Goal: Task Accomplishment & Management: Use online tool/utility

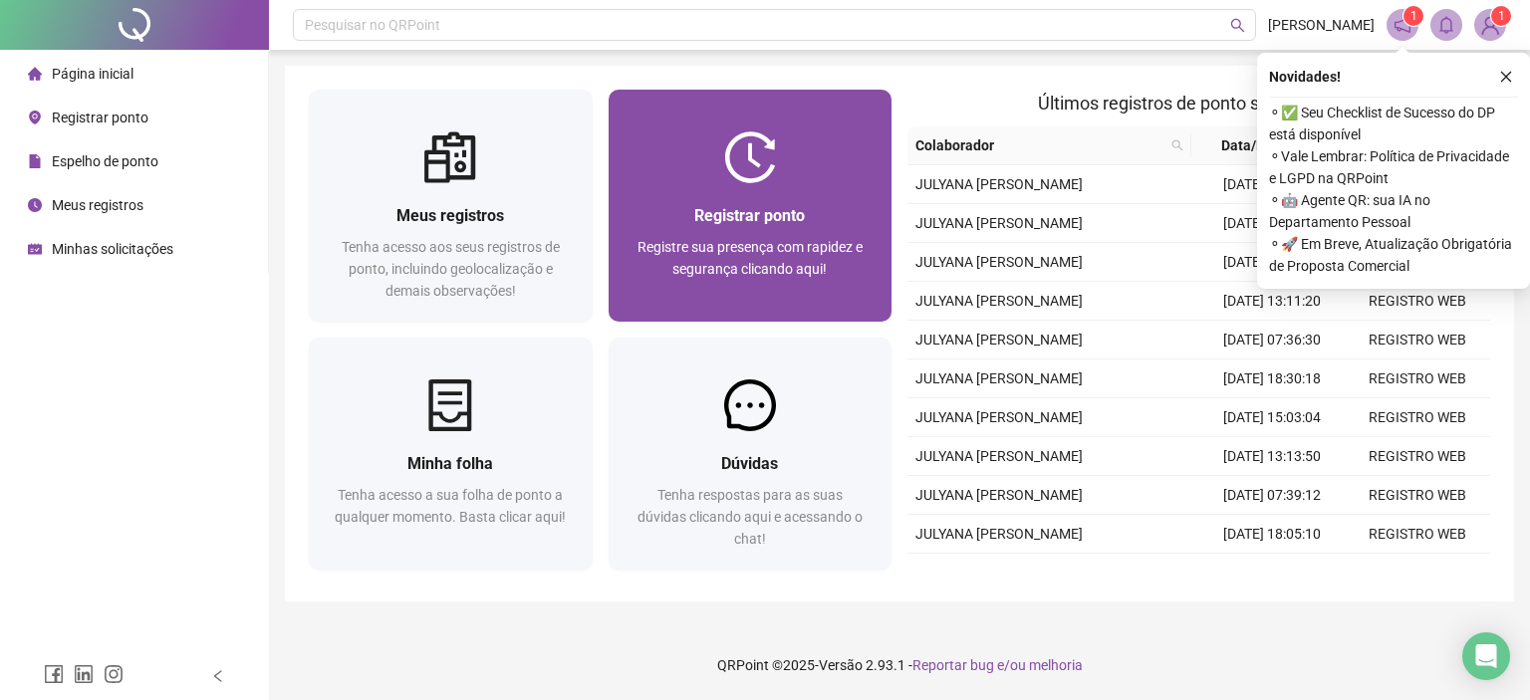
click at [660, 166] on div at bounding box center [751, 158] width 284 height 52
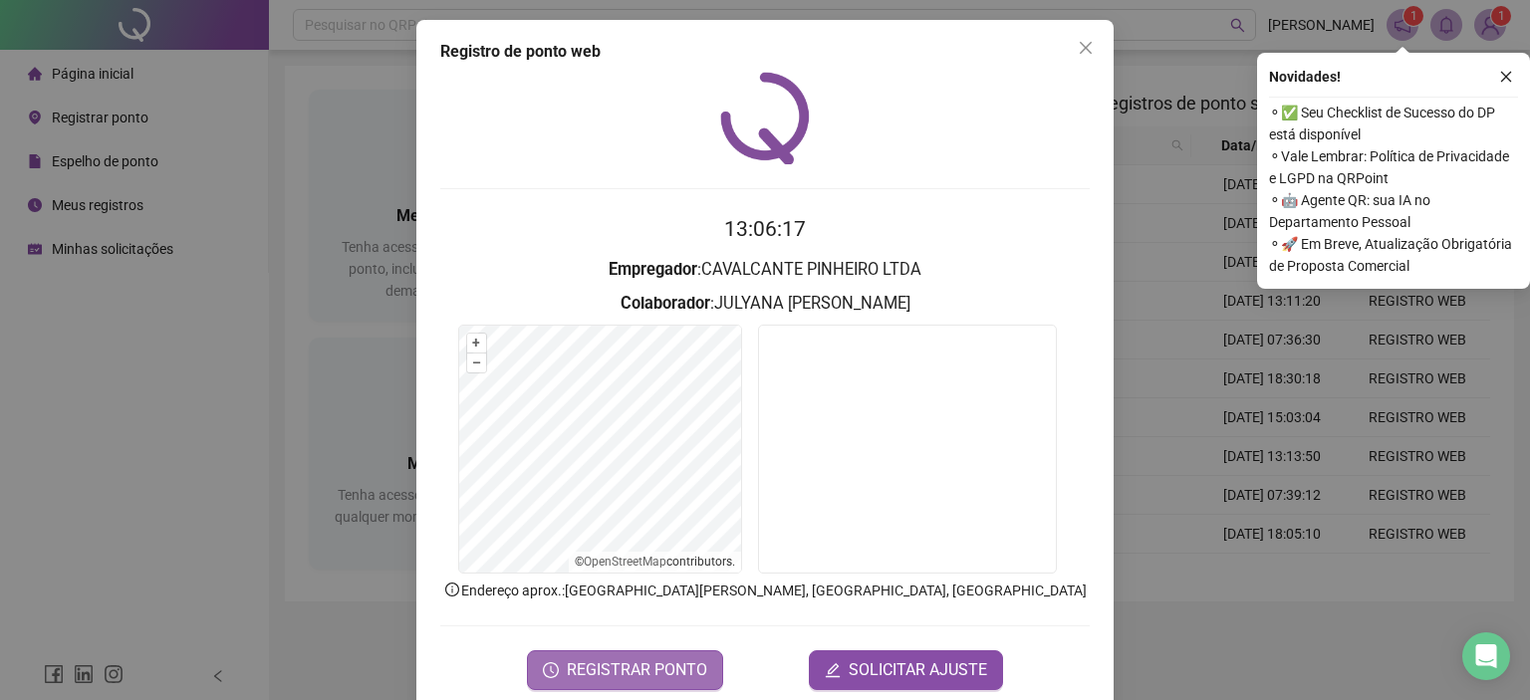
click at [644, 653] on button "REGISTRAR PONTO" at bounding box center [625, 671] width 196 height 40
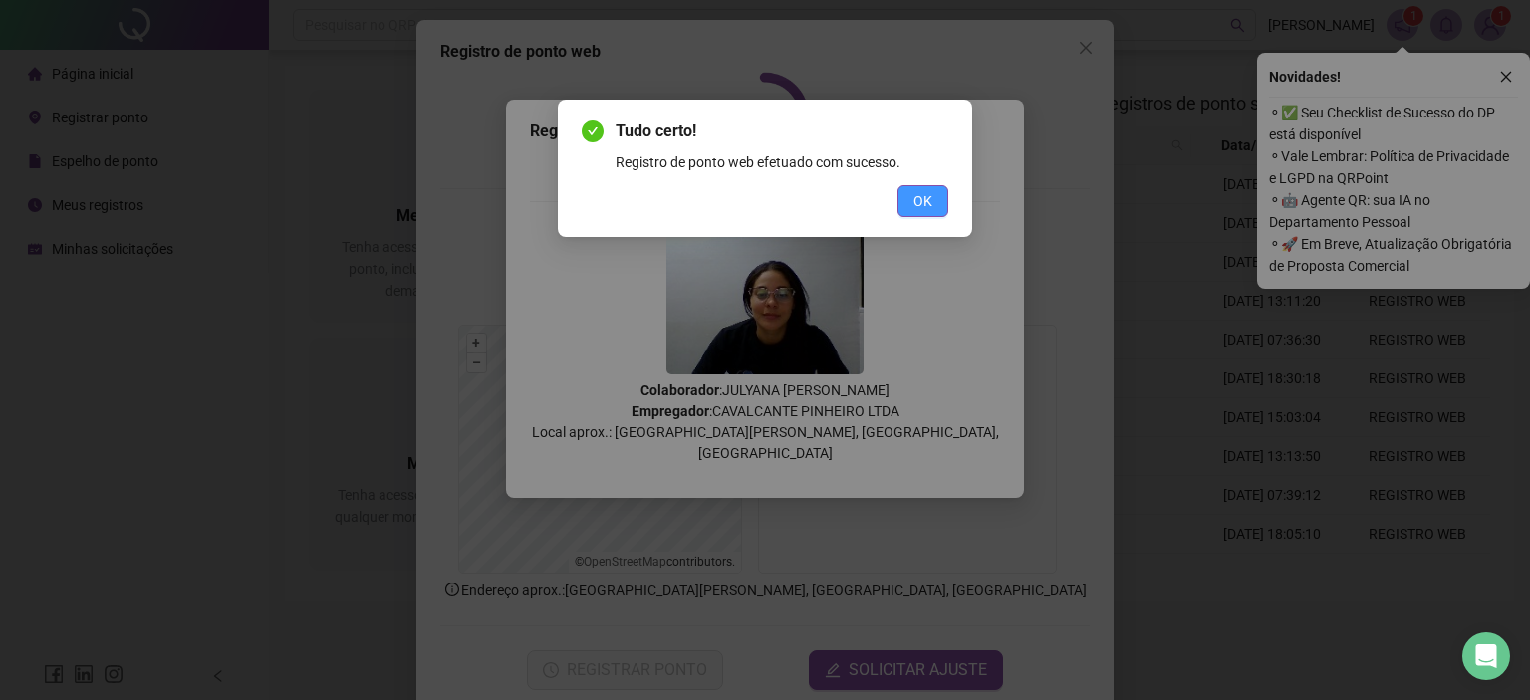
click at [909, 204] on button "OK" at bounding box center [923, 201] width 51 height 32
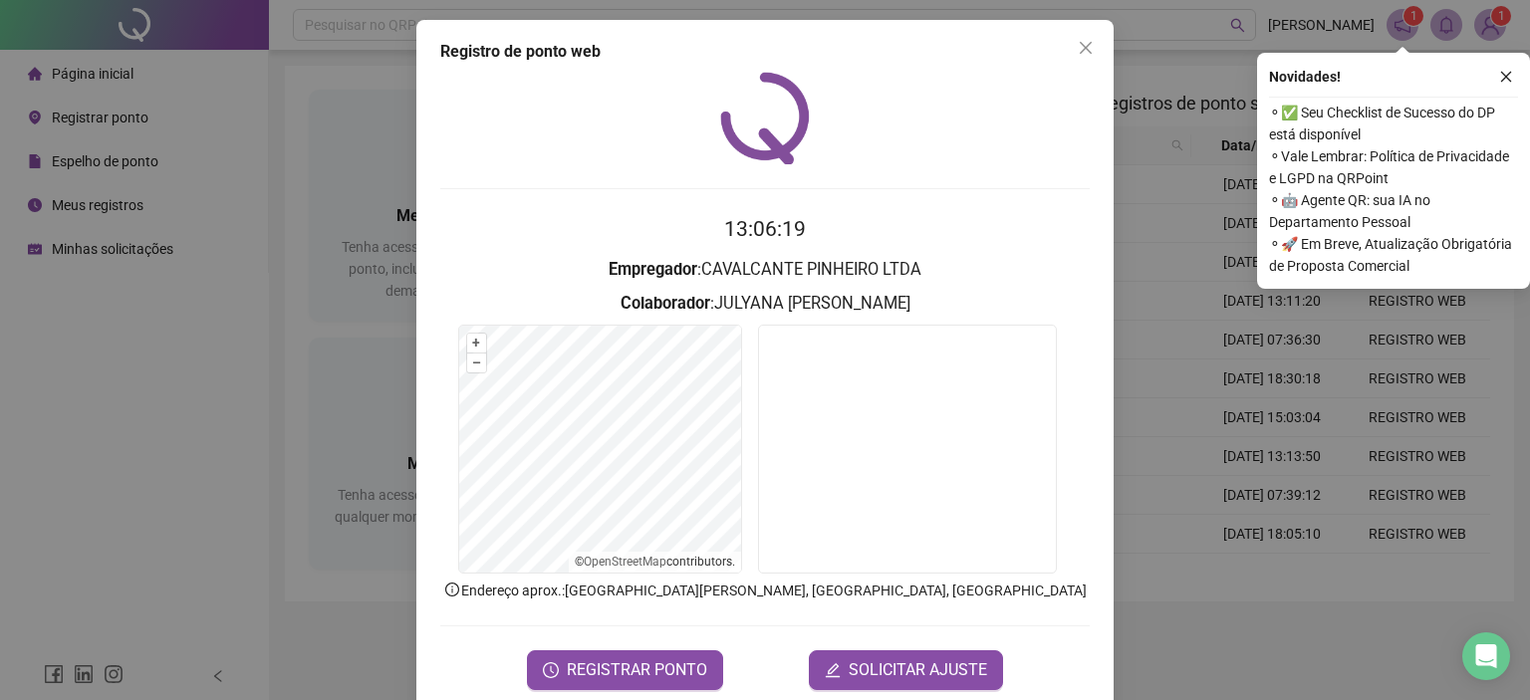
click at [1078, 27] on div "Registro de ponto web 13:06:19 Empregador : CAVALCANTE PINHEIRO LTDA Colaborado…" at bounding box center [764, 365] width 697 height 690
click at [1082, 39] on button "Close" at bounding box center [1086, 48] width 32 height 32
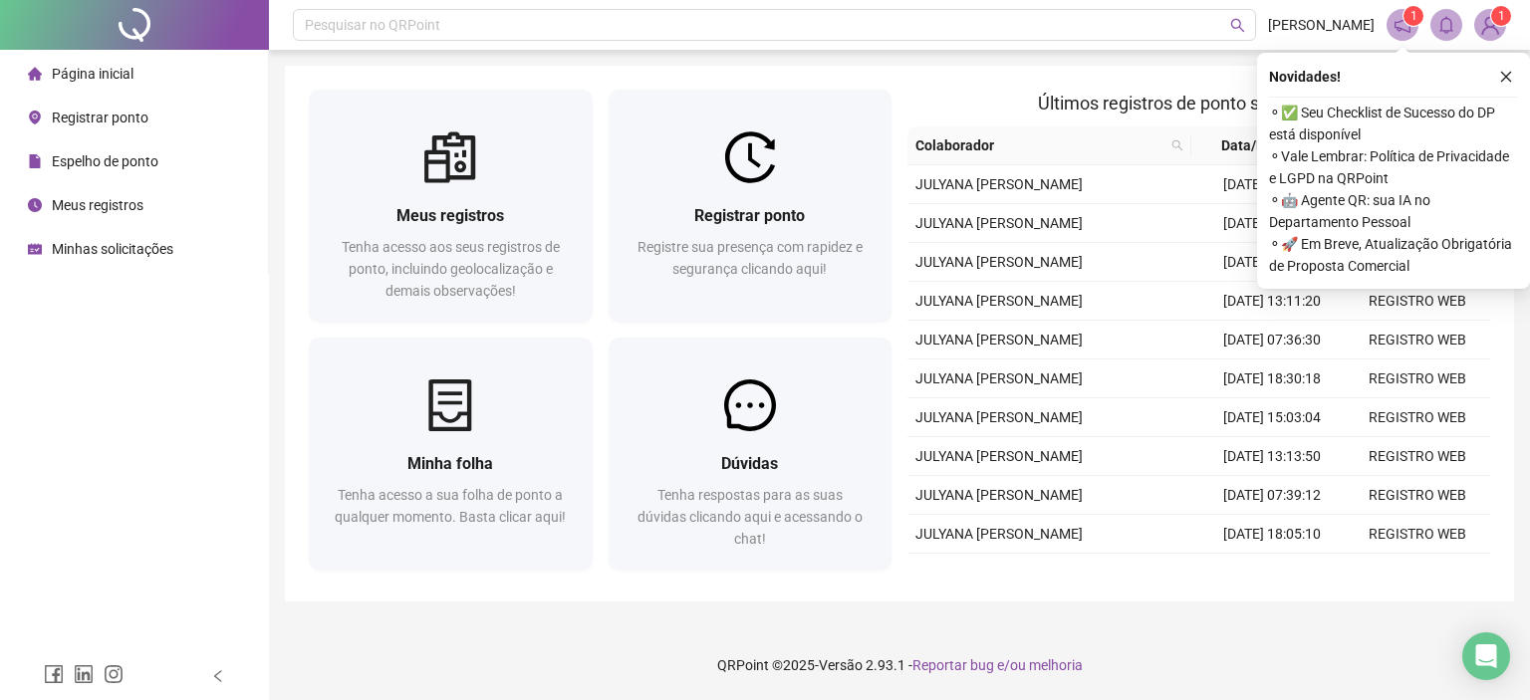
drag, startPoint x: 1510, startPoint y: 71, endPoint x: 1489, endPoint y: 71, distance: 20.9
click at [1500, 71] on icon "close" at bounding box center [1506, 77] width 14 height 14
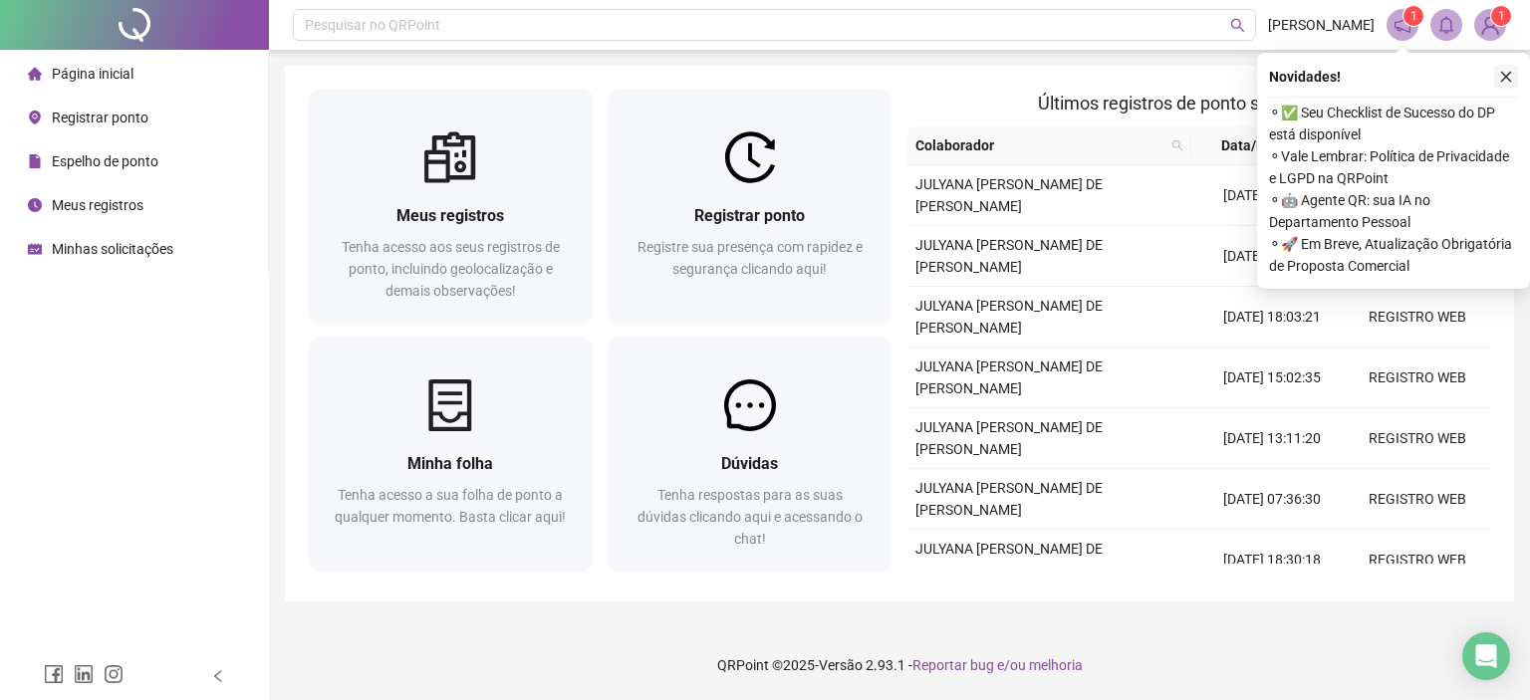
click at [1503, 79] on icon "close" at bounding box center [1506, 77] width 11 height 11
click at [1494, 13] on sup "1" at bounding box center [1501, 16] width 20 height 20
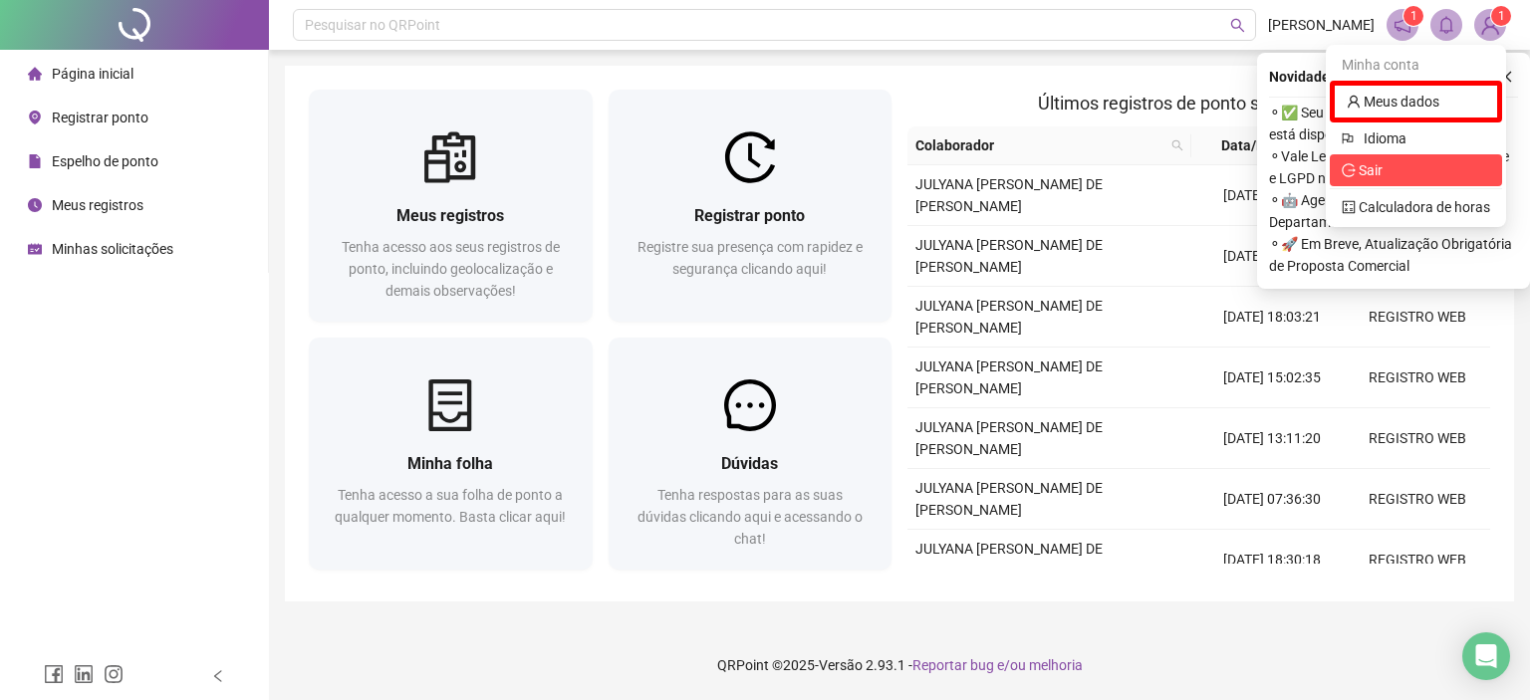
click at [1433, 165] on span "Sair" at bounding box center [1416, 170] width 148 height 22
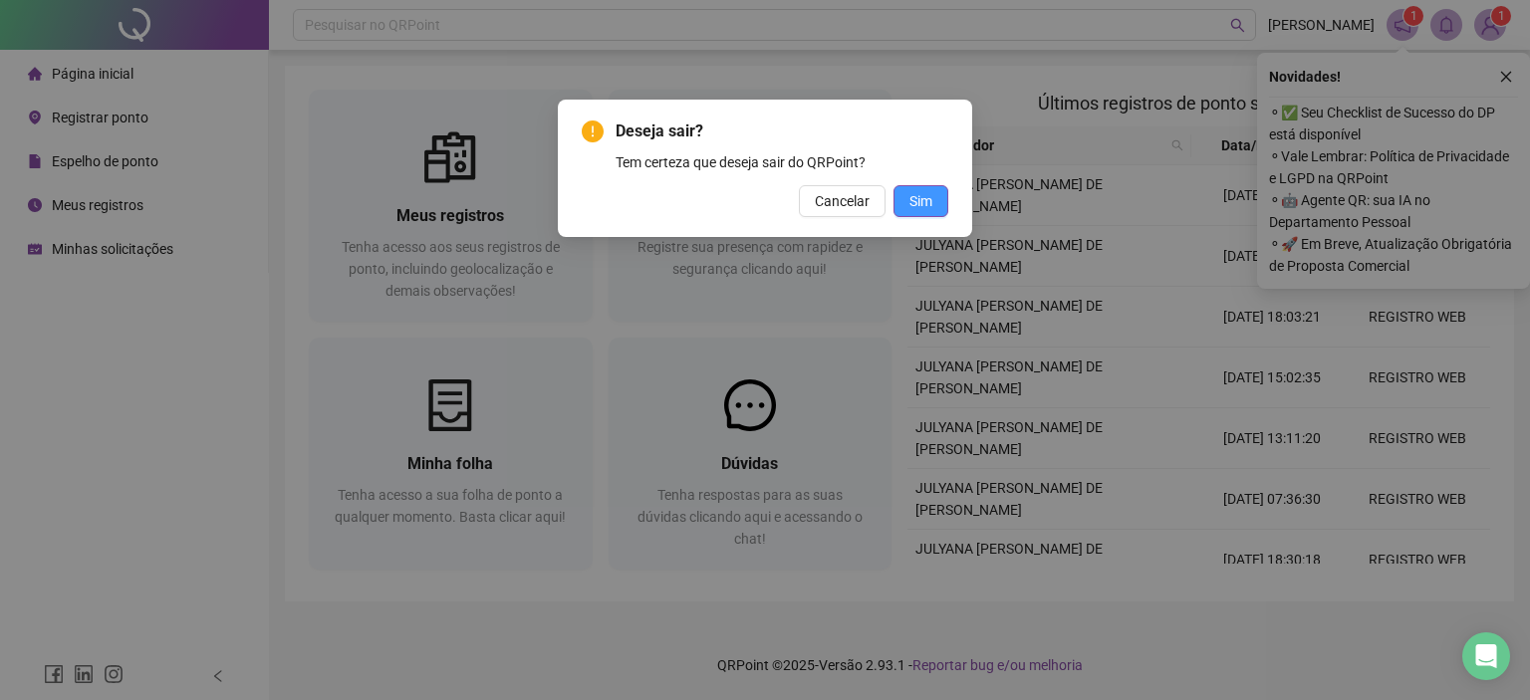
click at [921, 205] on span "Sim" at bounding box center [921, 201] width 23 height 22
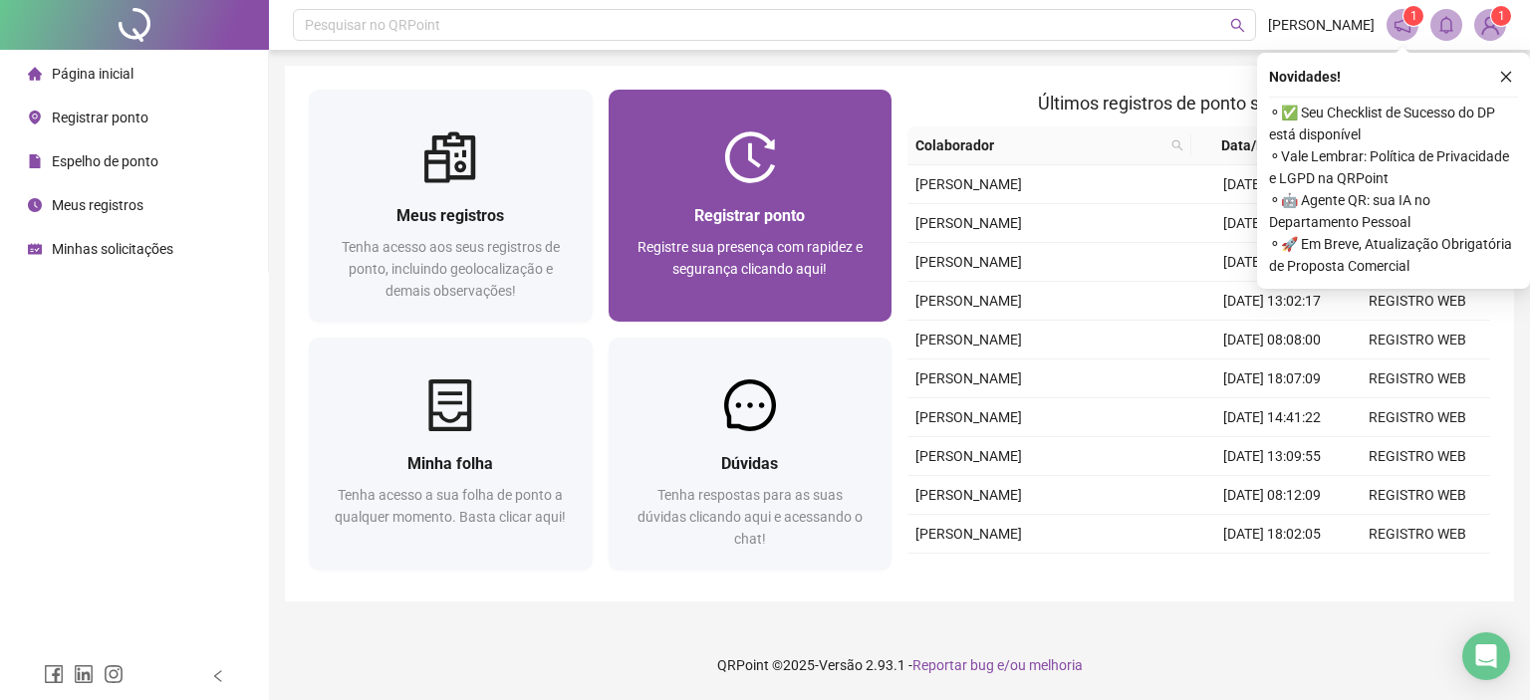
click at [778, 299] on div "Registre sua presença com rapidez e segurança clicando aqui!" at bounding box center [751, 269] width 236 height 66
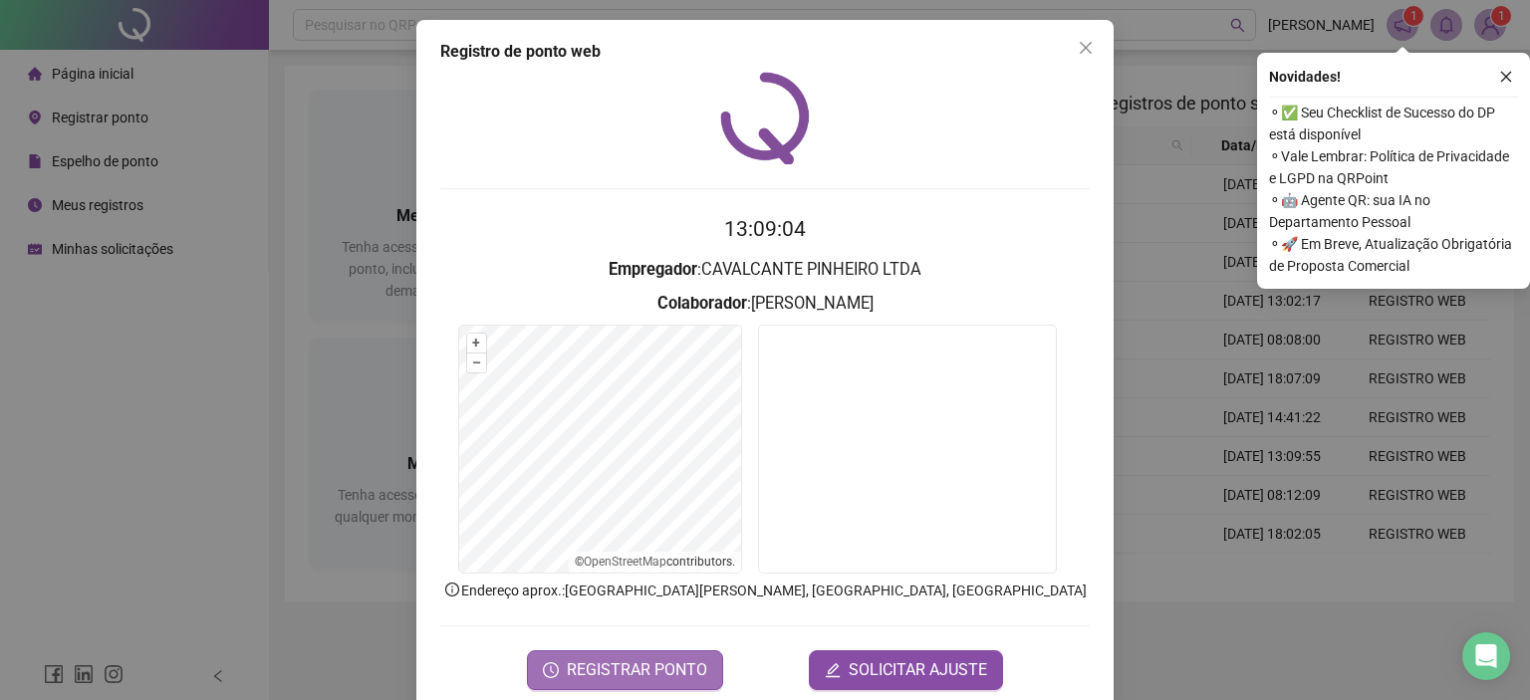
click at [662, 663] on span "REGISTRAR PONTO" at bounding box center [637, 671] width 140 height 24
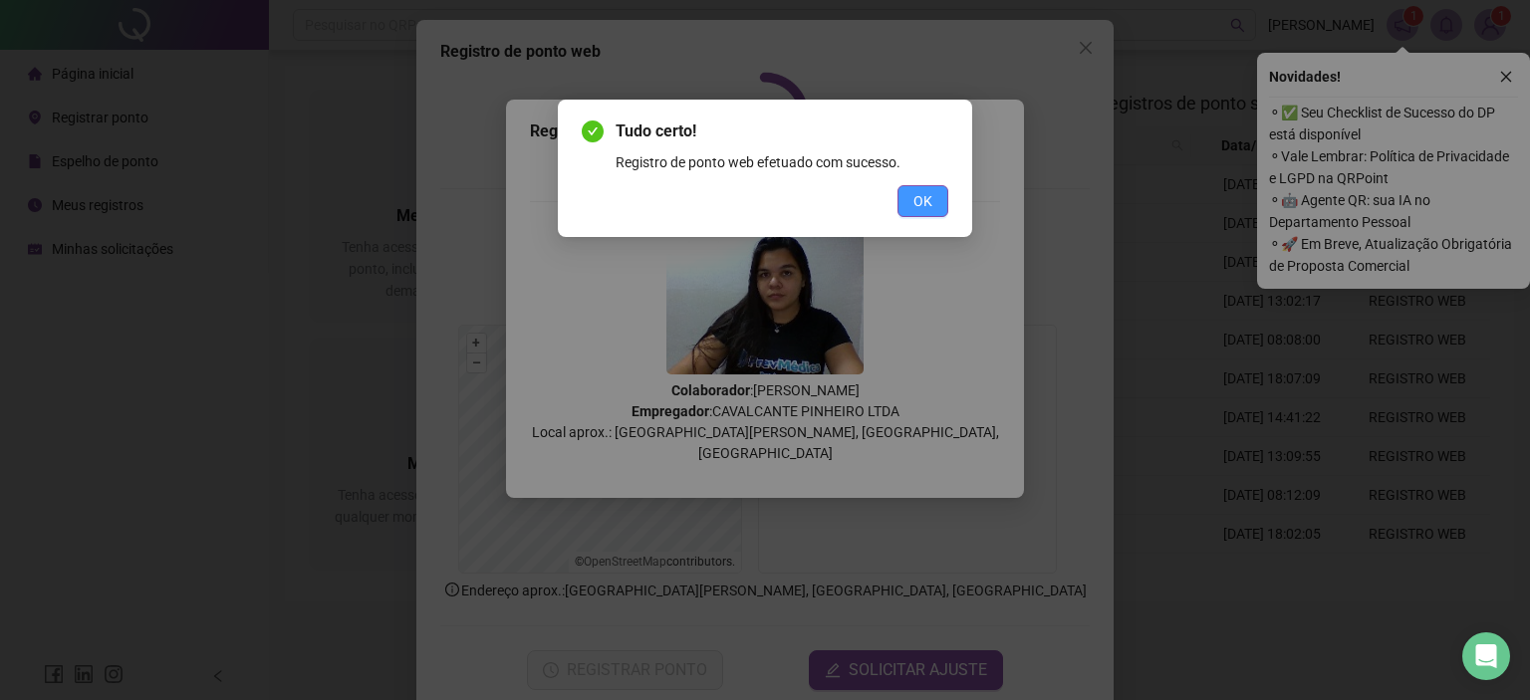
drag, startPoint x: 927, startPoint y: 204, endPoint x: 941, endPoint y: 210, distance: 15.2
click at [928, 203] on span "OK" at bounding box center [923, 201] width 19 height 22
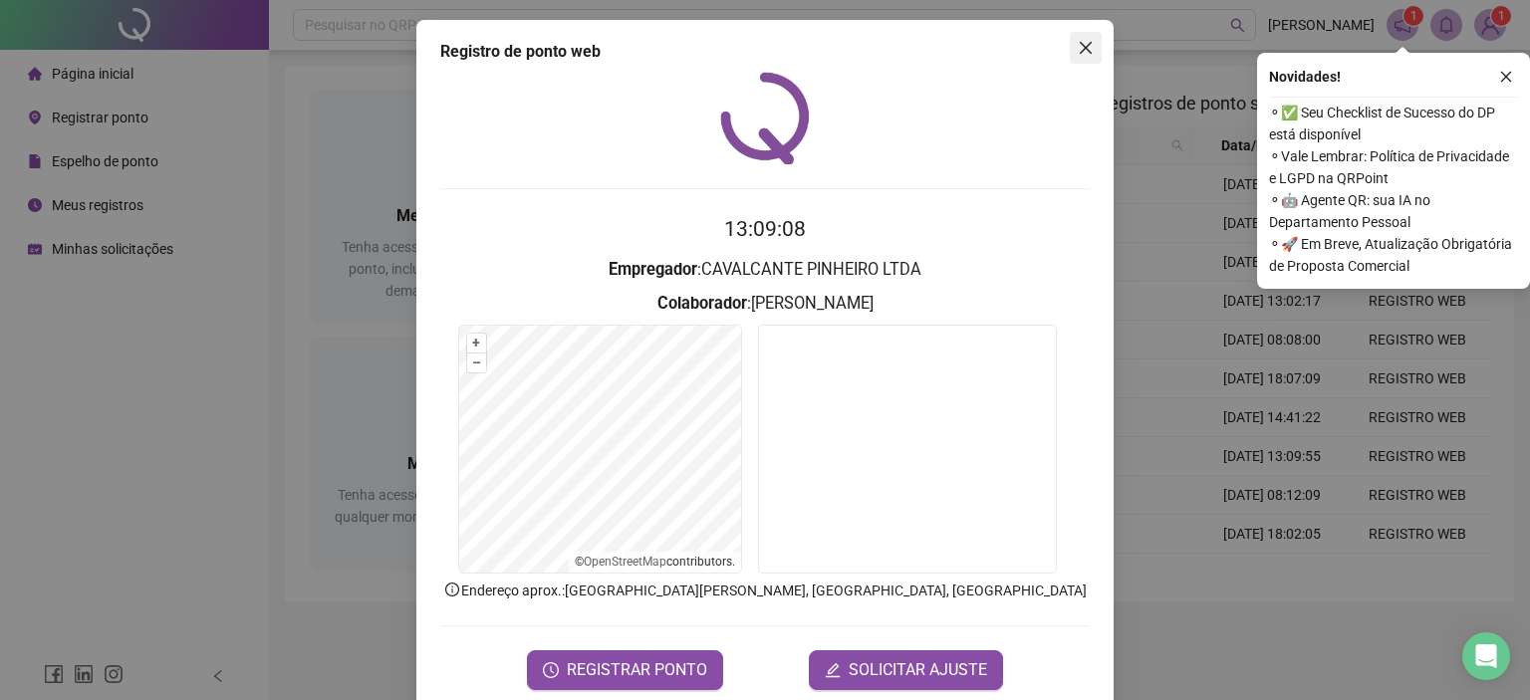
click at [1078, 53] on icon "close" at bounding box center [1086, 48] width 16 height 16
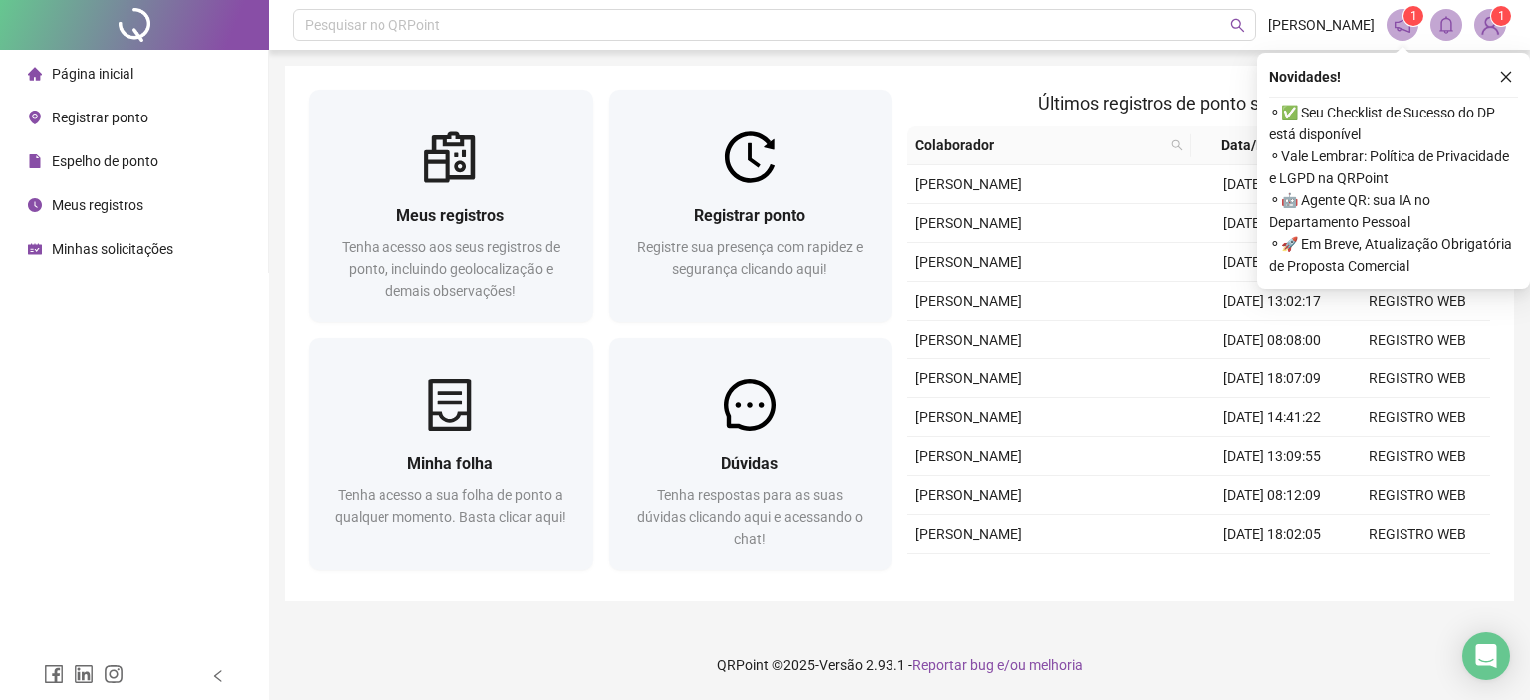
click at [1481, 28] on img at bounding box center [1491, 25] width 30 height 30
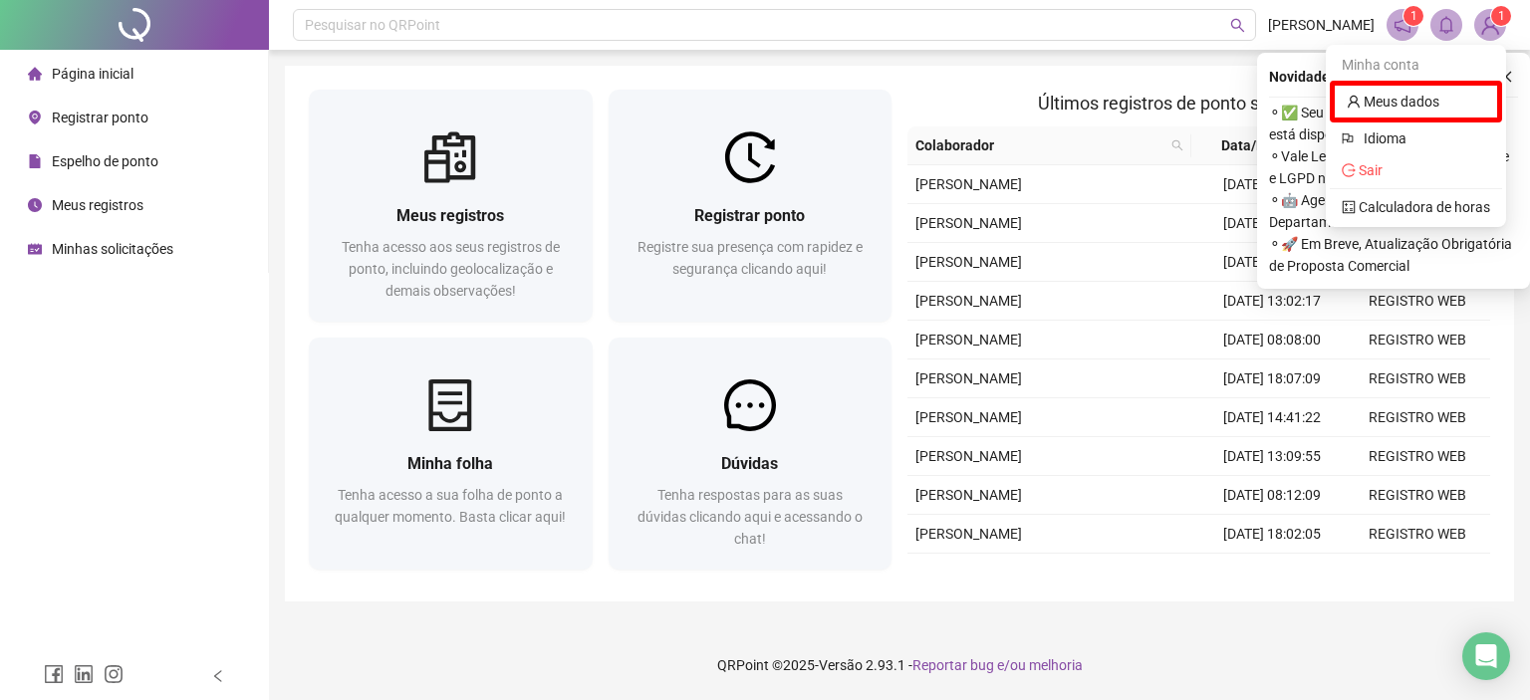
click at [1036, 125] on div "Últimos registros de ponto sincronizados Colaborador Data/Hora Origem LUANA MÁR…" at bounding box center [1199, 334] width 599 height 488
